Goal: Task Accomplishment & Management: Use online tool/utility

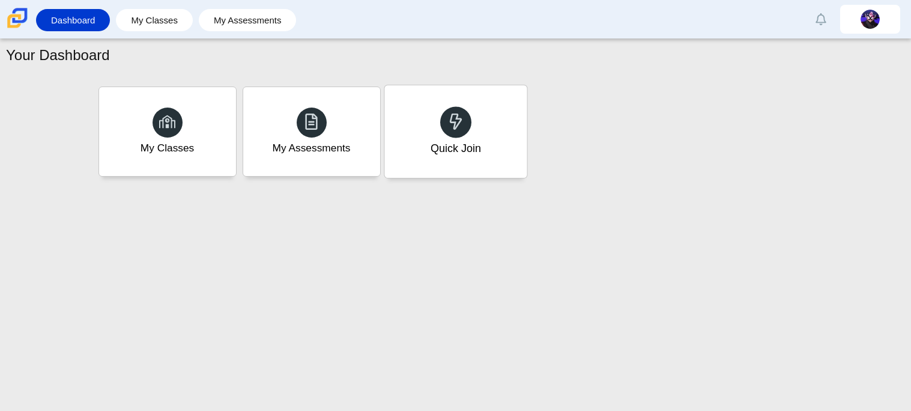
click at [466, 91] on div "Quick Join" at bounding box center [455, 131] width 142 height 93
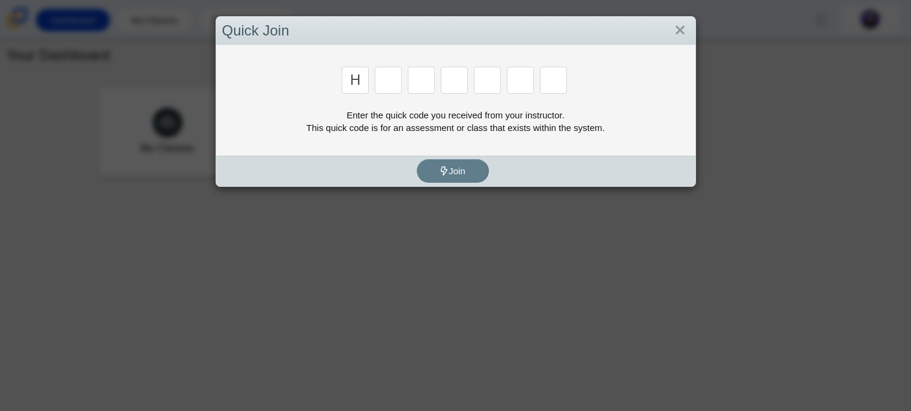
type input "h"
type input "c"
type input "d"
type input "g"
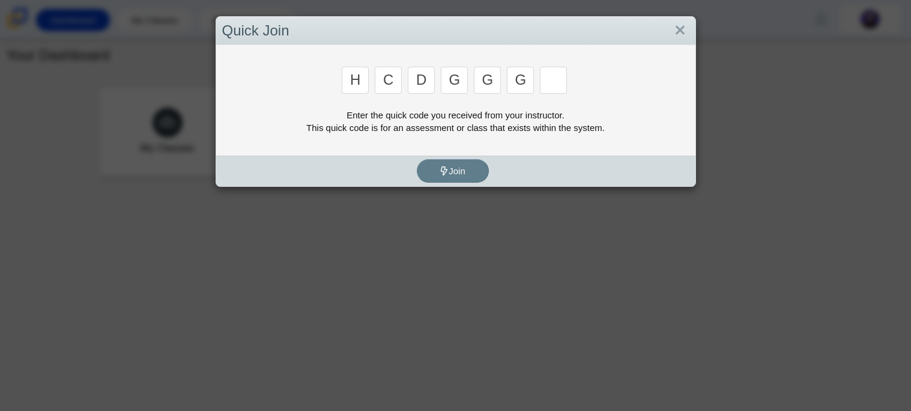
type input "g"
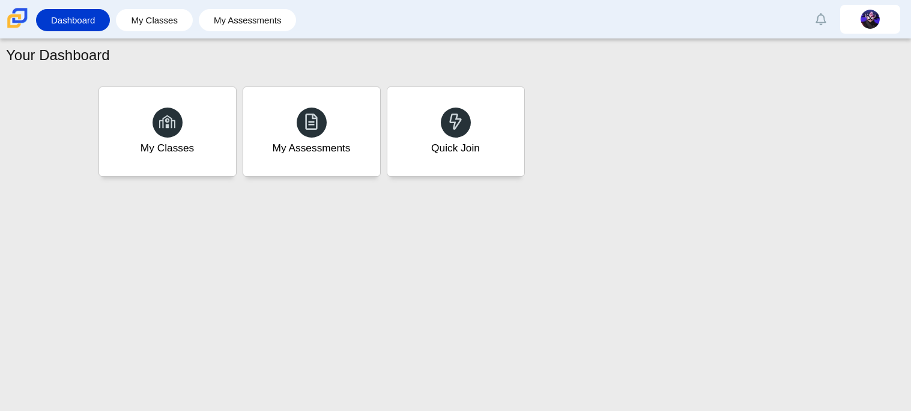
type input "h"
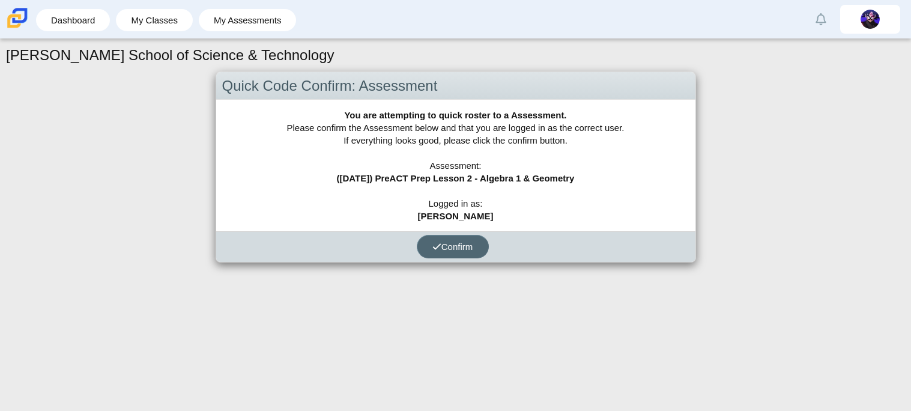
click at [472, 252] on button "Confirm" at bounding box center [453, 246] width 72 height 23
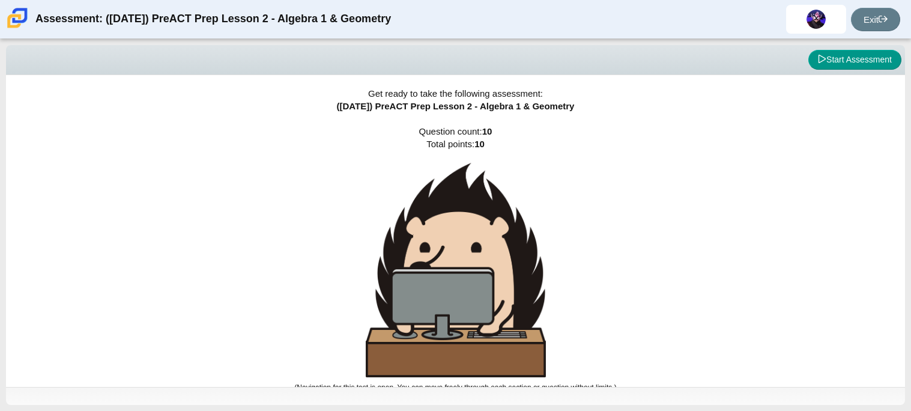
scroll to position [7, 0]
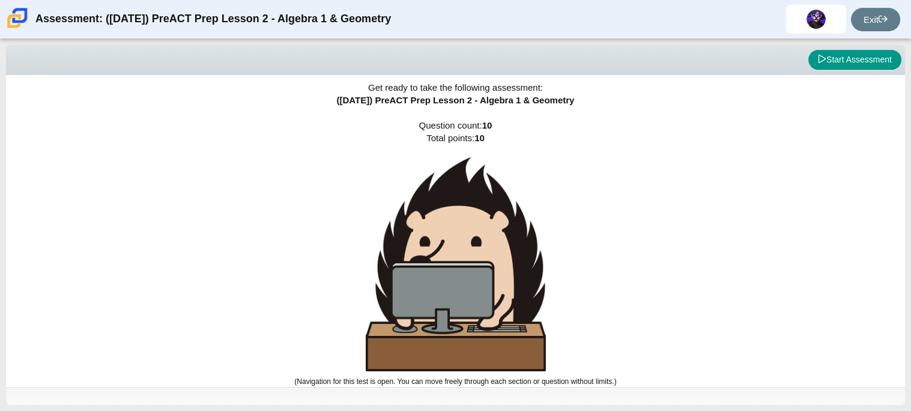
click at [700, 211] on div "Get ready to take the following assessment: (9/29/25) PreACT Prep Lesson 2 - Al…" at bounding box center [455, 225] width 899 height 312
click at [470, 240] on img at bounding box center [456, 264] width 180 height 214
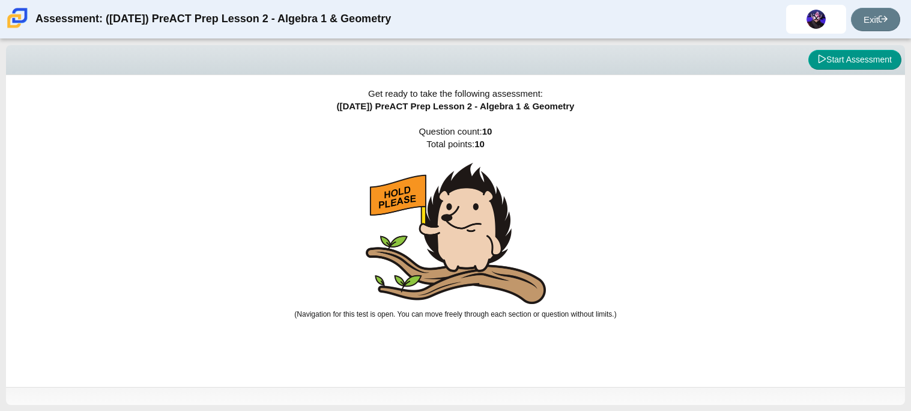
scroll to position [0, 0]
click at [473, 241] on img at bounding box center [456, 233] width 180 height 141
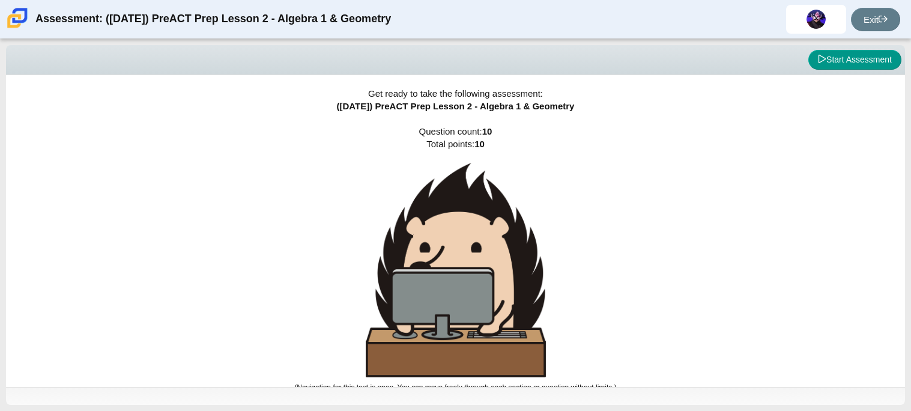
click at [473, 241] on img at bounding box center [456, 270] width 180 height 214
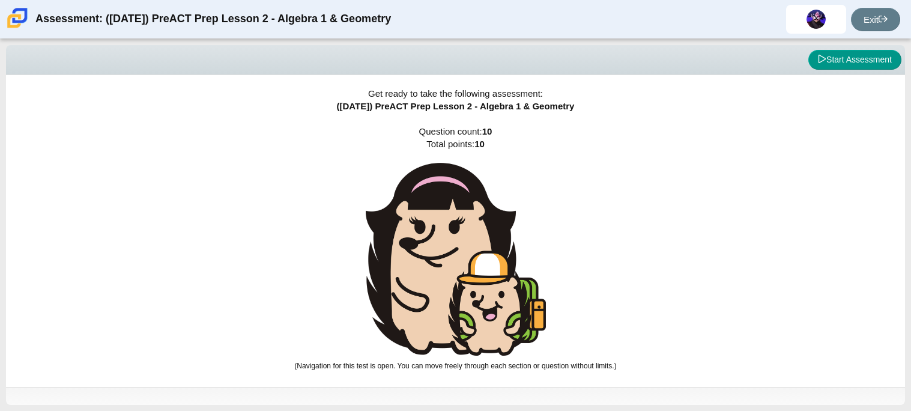
click at [473, 241] on img at bounding box center [456, 259] width 180 height 193
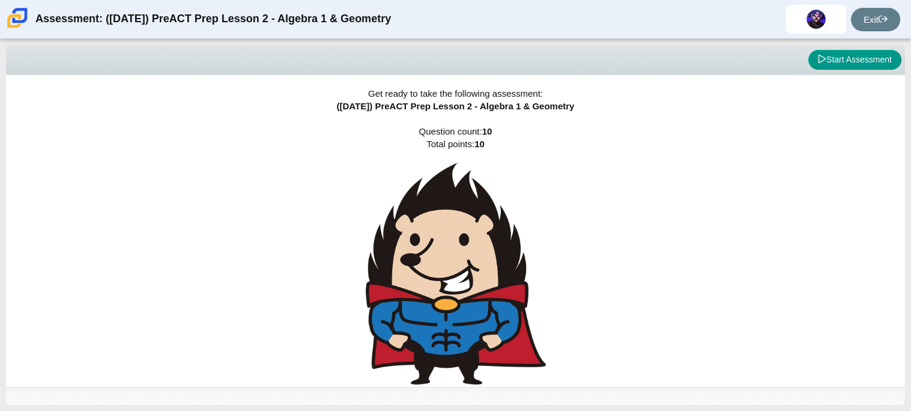
click at [473, 241] on img at bounding box center [456, 274] width 180 height 222
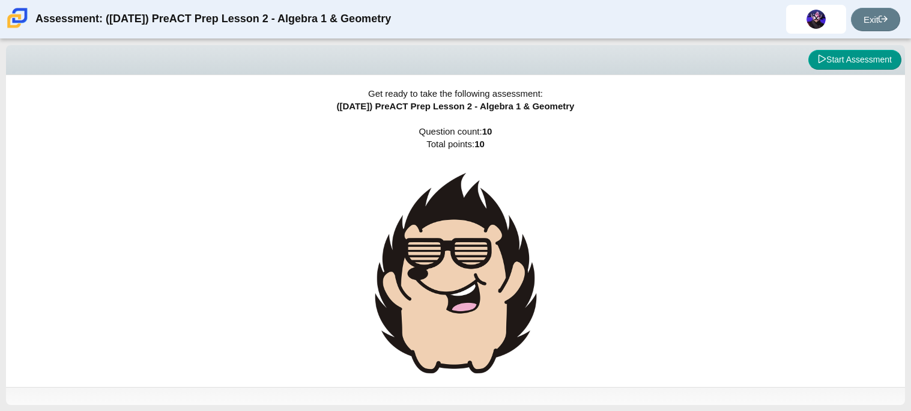
click at [473, 241] on img at bounding box center [456, 273] width 180 height 220
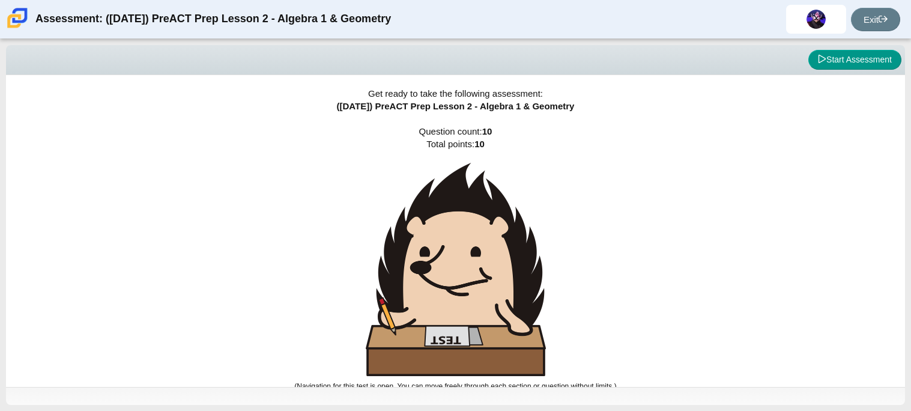
click at [473, 241] on img at bounding box center [456, 269] width 180 height 213
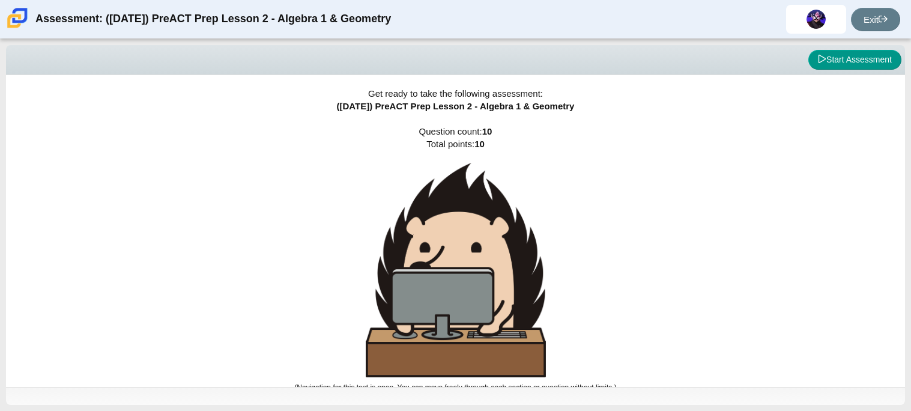
click at [473, 241] on img at bounding box center [456, 270] width 180 height 214
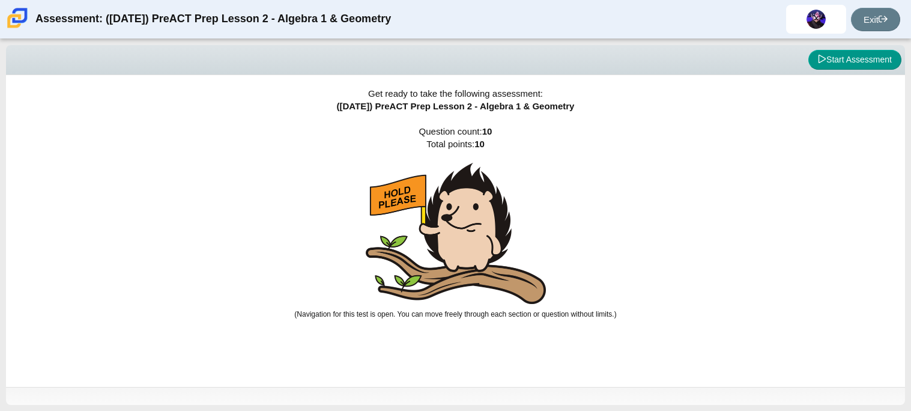
click at [491, 259] on img at bounding box center [456, 233] width 180 height 141
click at [483, 252] on img at bounding box center [456, 233] width 180 height 141
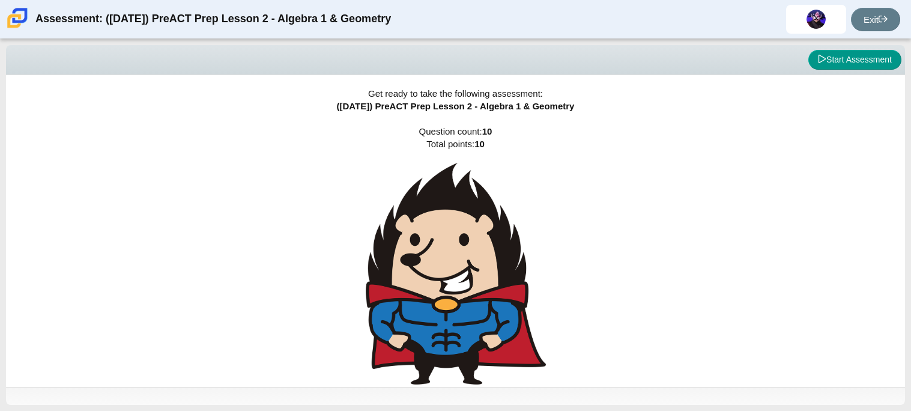
click at [497, 242] on img at bounding box center [456, 274] width 180 height 222
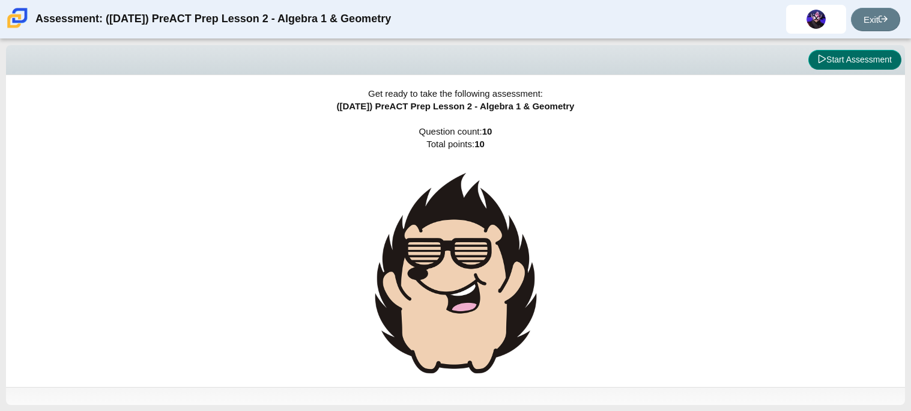
click at [849, 64] on button "Start Assessment" at bounding box center [855, 60] width 93 height 20
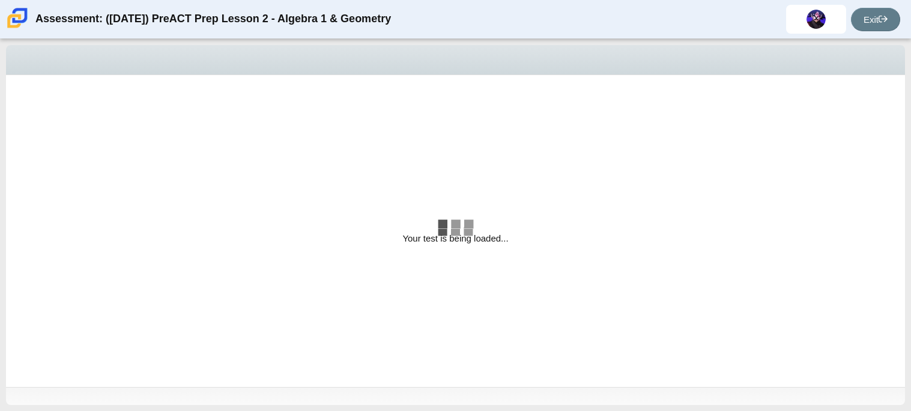
select select "bbf5d072-3e0b-44c4-9a12-6e7c9033f65b"
